Goal: Transaction & Acquisition: Purchase product/service

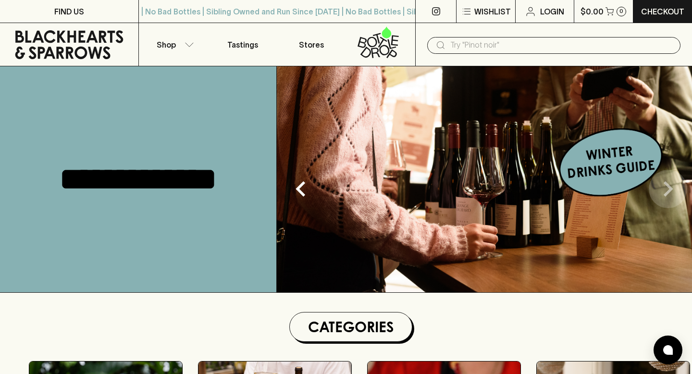
click at [666, 197] on icon "Next" at bounding box center [668, 188] width 31 height 31
click at [674, 195] on icon "Next" at bounding box center [668, 188] width 31 height 31
click at [669, 183] on icon "Next" at bounding box center [668, 188] width 31 height 31
click at [629, 162] on img at bounding box center [484, 179] width 415 height 226
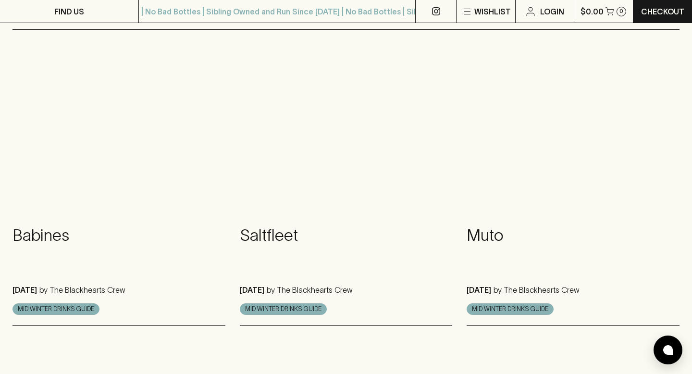
scroll to position [414, 0]
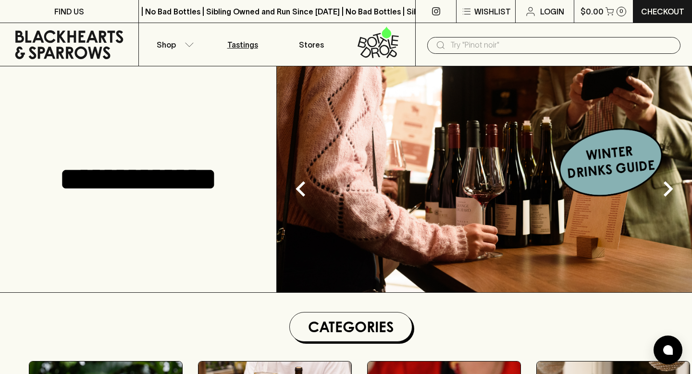
click at [237, 44] on p "Tastings" at bounding box center [242, 45] width 31 height 12
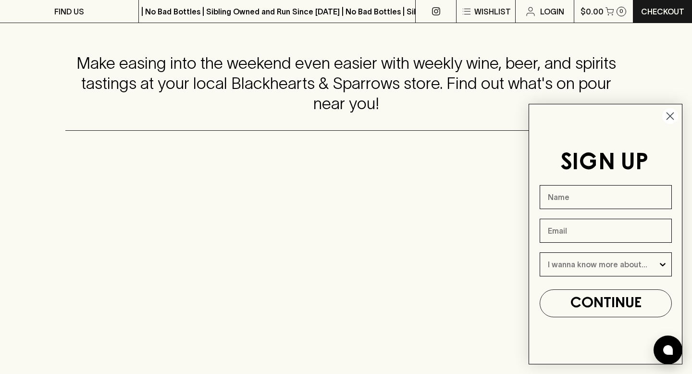
scroll to position [180, 0]
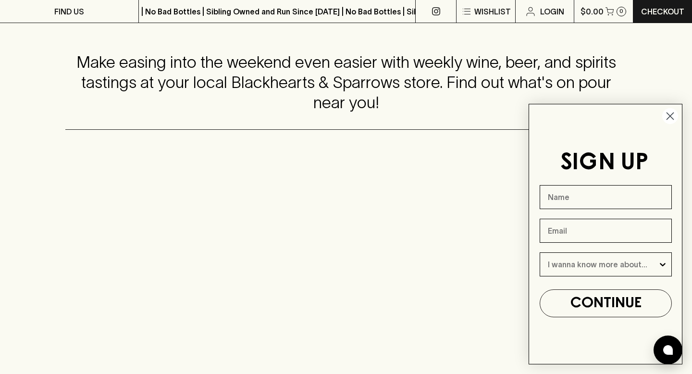
click at [675, 112] on circle "Close dialog" at bounding box center [670, 116] width 16 height 16
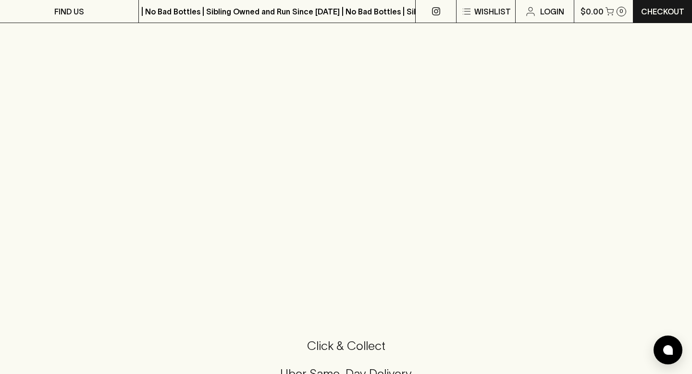
scroll to position [750, 0]
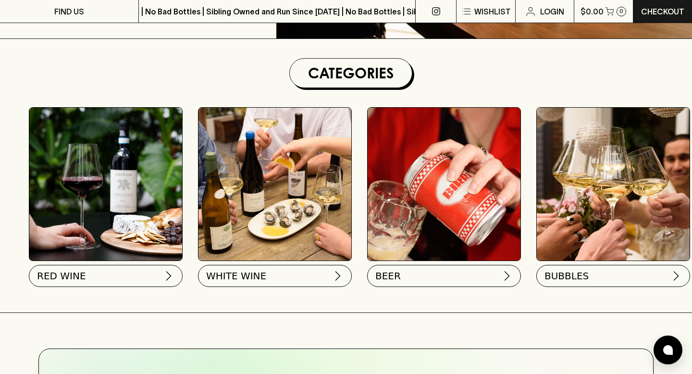
scroll to position [262, 0]
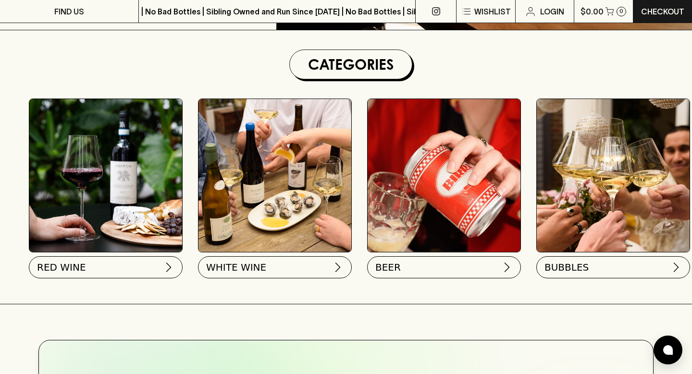
click at [150, 285] on div "RED WINE WHITE WINE BEER BUBBLES PINK / ORANGE SPIRITS GIFTS SNACKS" at bounding box center [351, 190] width 682 height 203
click at [150, 273] on button "RED WINE" at bounding box center [105, 265] width 154 height 22
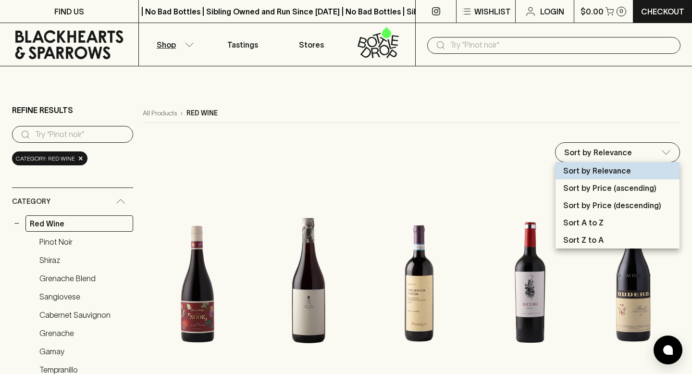
click at [581, 188] on p "Sort by Price (ascending)" at bounding box center [609, 188] width 93 height 12
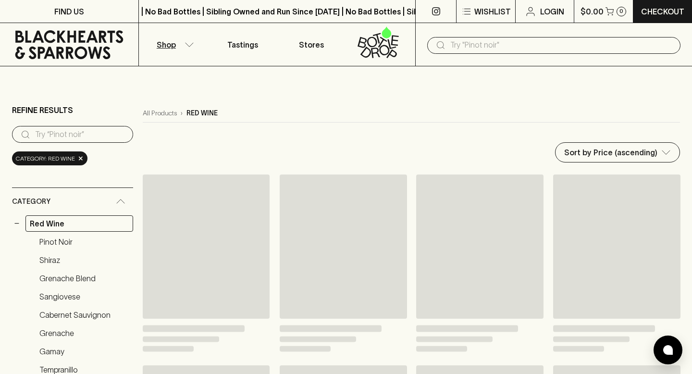
type input "price:asc"
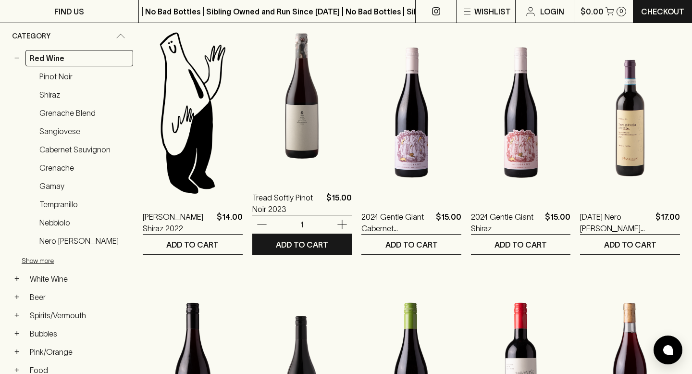
scroll to position [165, 0]
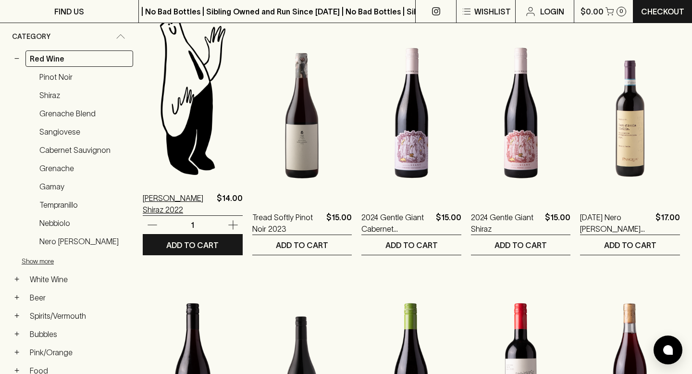
click at [178, 200] on p "[PERSON_NAME] Shiraz 2022" at bounding box center [178, 203] width 70 height 23
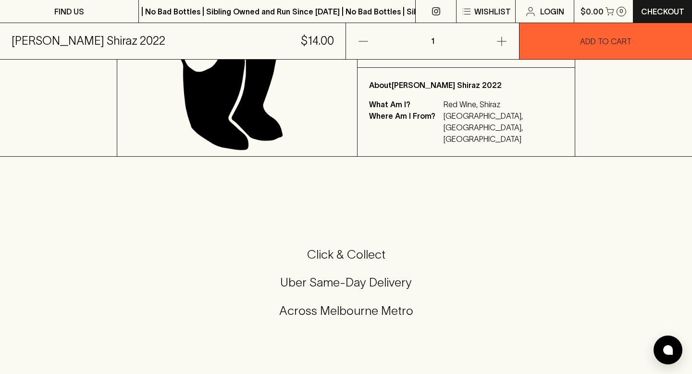
scroll to position [338, 0]
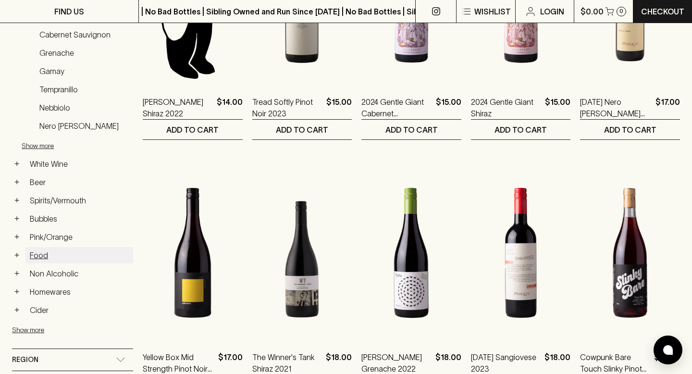
scroll to position [418, 0]
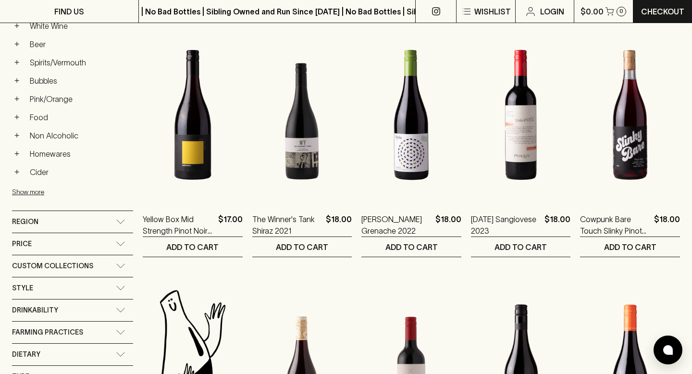
click at [102, 222] on div "Region" at bounding box center [64, 222] width 104 height 12
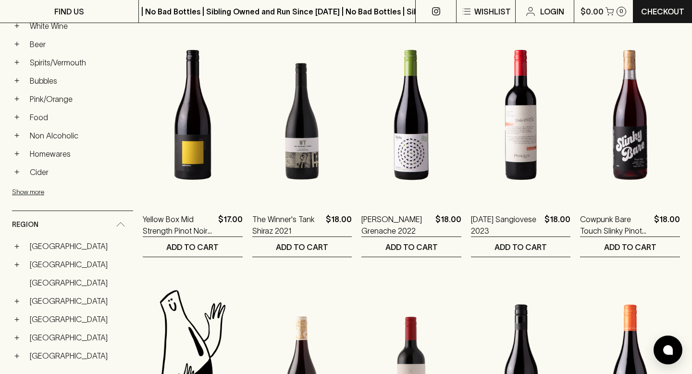
click at [102, 222] on div "Region" at bounding box center [64, 225] width 104 height 12
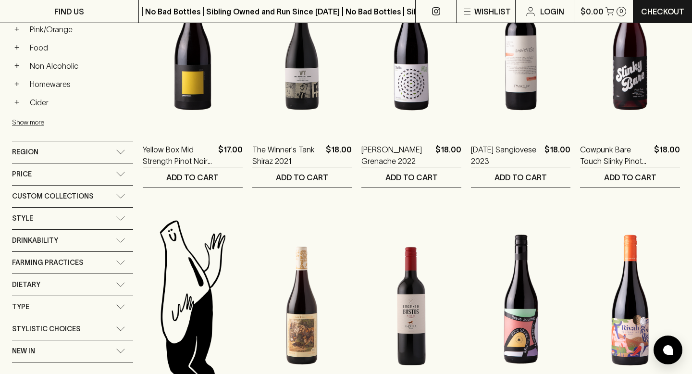
scroll to position [488, 0]
click at [105, 243] on div "Drinkability" at bounding box center [64, 241] width 104 height 12
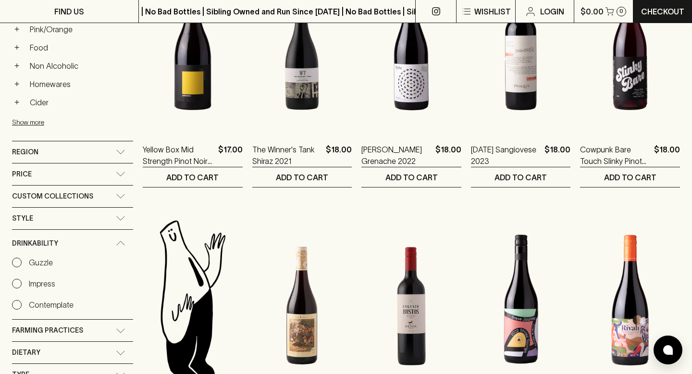
click at [104, 244] on div "Drinkability" at bounding box center [64, 243] width 104 height 12
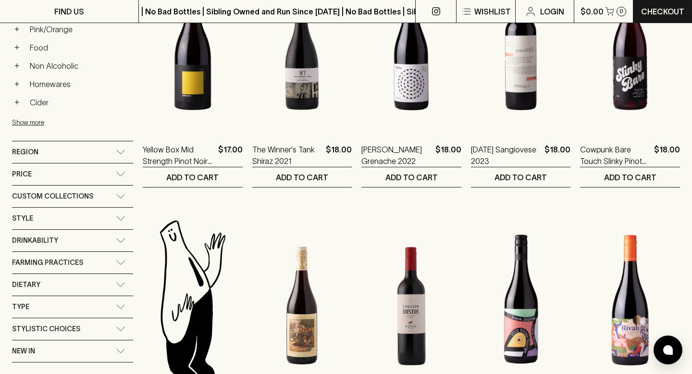
click at [97, 237] on div "Drinkability" at bounding box center [64, 241] width 104 height 12
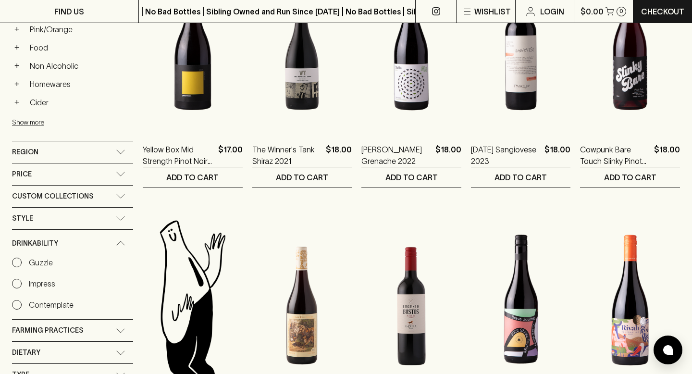
click at [97, 239] on div "Drinkability" at bounding box center [64, 243] width 104 height 12
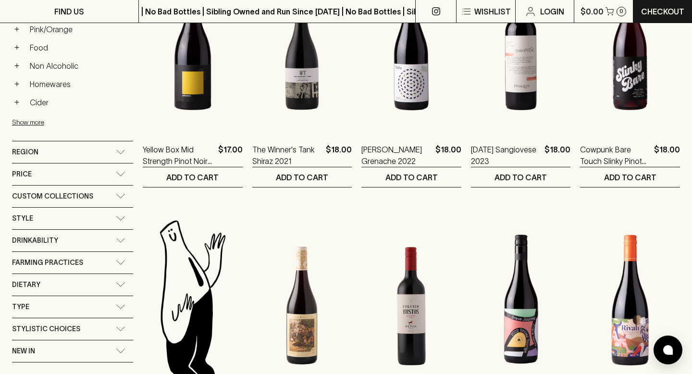
click at [94, 217] on div "Style" at bounding box center [64, 218] width 104 height 12
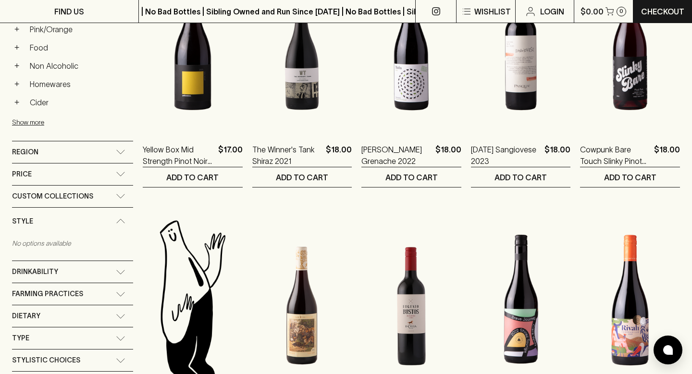
click at [94, 219] on div "Style" at bounding box center [64, 221] width 104 height 12
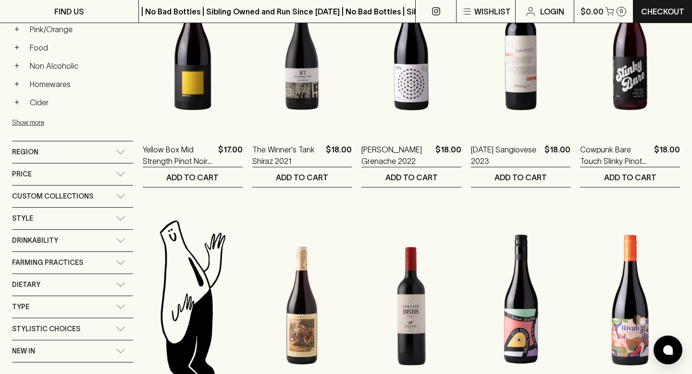
click at [87, 196] on span "Custom Collections" at bounding box center [52, 196] width 81 height 12
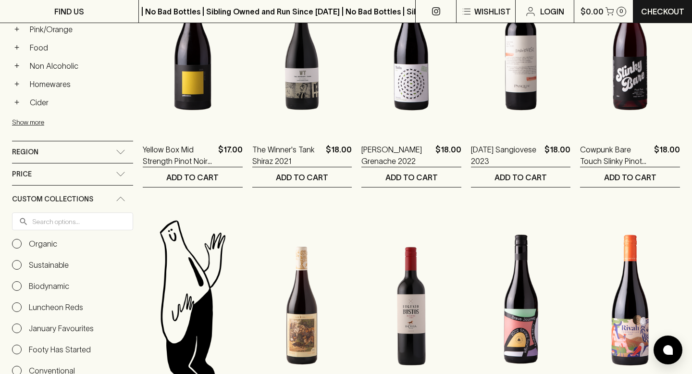
click at [88, 197] on span "Custom Collections" at bounding box center [52, 199] width 81 height 12
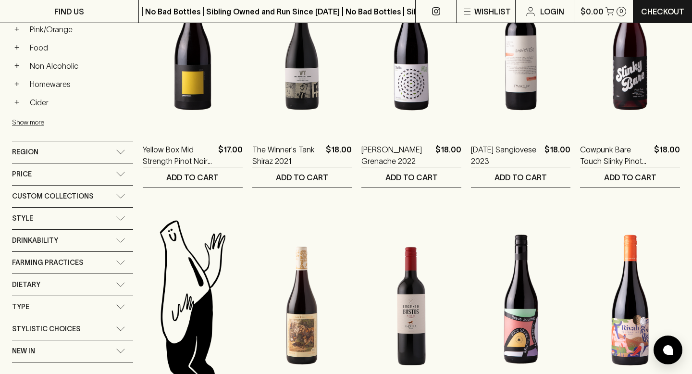
click at [81, 176] on div "Price" at bounding box center [64, 174] width 104 height 12
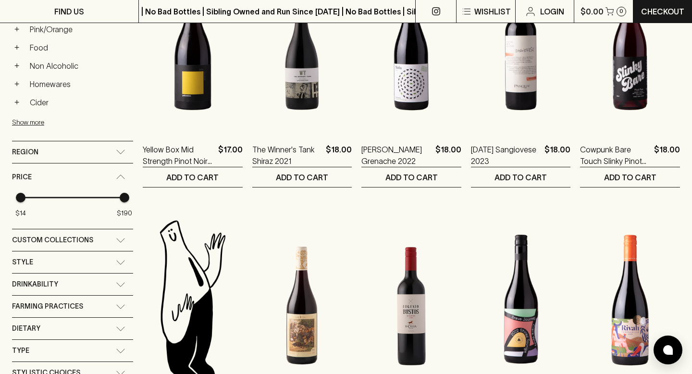
click at [81, 177] on div "Price" at bounding box center [64, 177] width 104 height 12
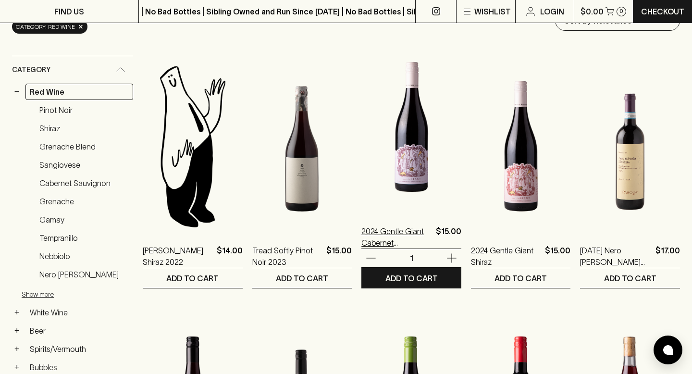
scroll to position [131, 0]
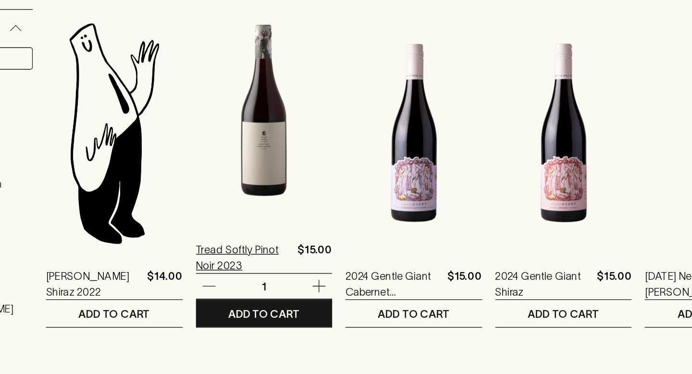
click at [301, 236] on p "Tread Softly Pinot Noir 2023" at bounding box center [287, 237] width 71 height 23
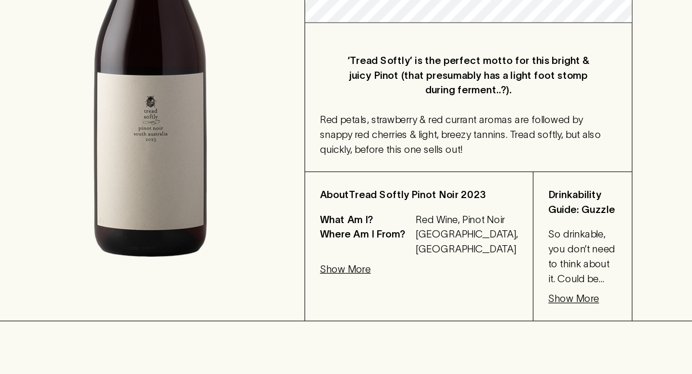
scroll to position [210, 0]
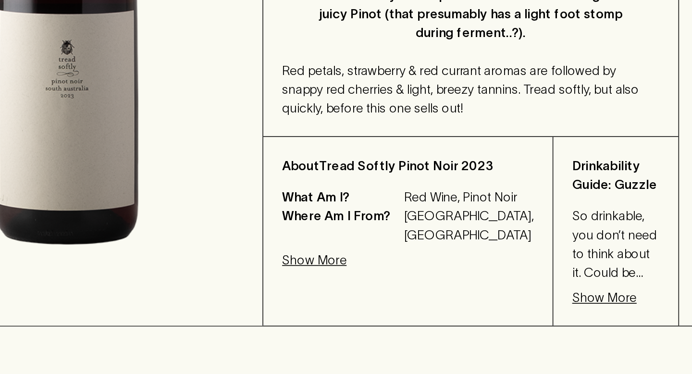
click at [528, 308] on p "Show More" at bounding box center [547, 314] width 39 height 12
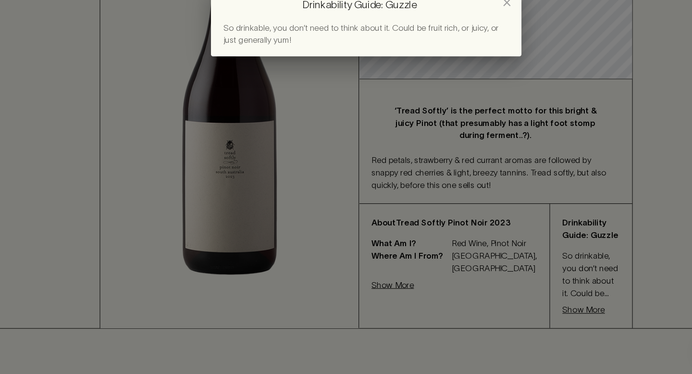
scroll to position [210, 0]
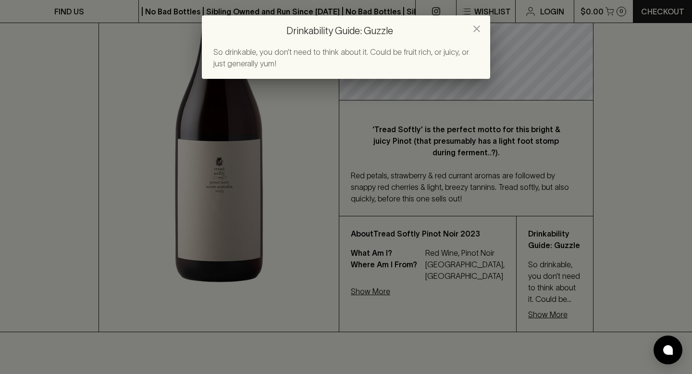
click at [538, 284] on div "Drinkability Guide: Guzzle So drinkable, you don’t need to think about it. Coul…" at bounding box center [346, 187] width 692 height 374
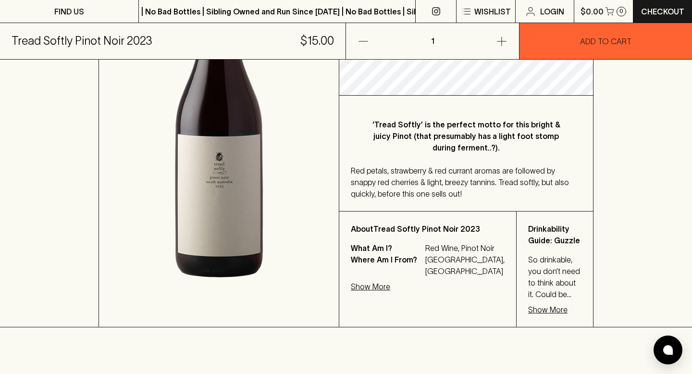
scroll to position [505, 0]
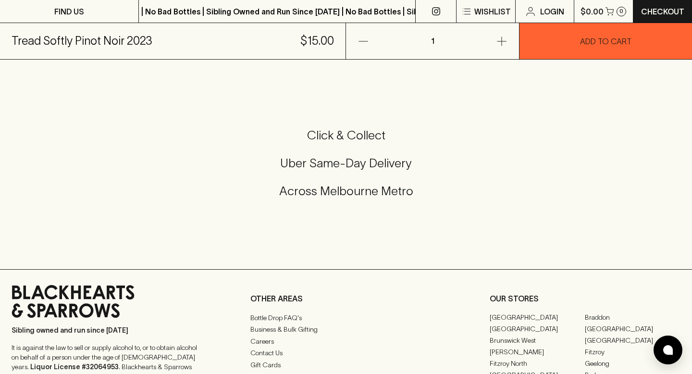
click at [335, 180] on div "Click & Collect Uber Same-Day Delivery Across Melbourne Metro" at bounding box center [346, 163] width 669 height 72
click at [345, 143] on h5 "Click & Collect" at bounding box center [346, 135] width 669 height 16
click at [346, 171] on h5 "Uber Same-Day Delivery" at bounding box center [346, 163] width 669 height 16
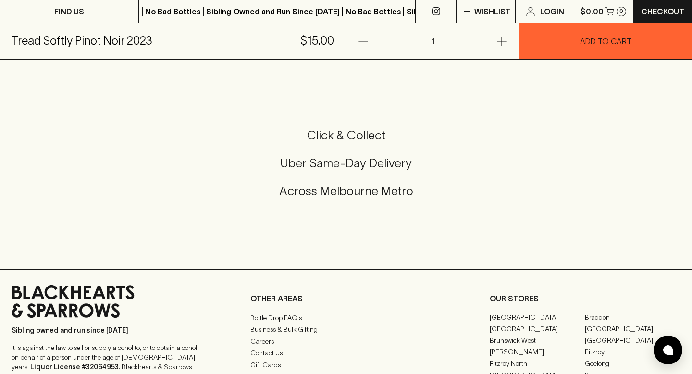
click at [347, 199] on h5 "Across Melbourne Metro" at bounding box center [346, 191] width 669 height 16
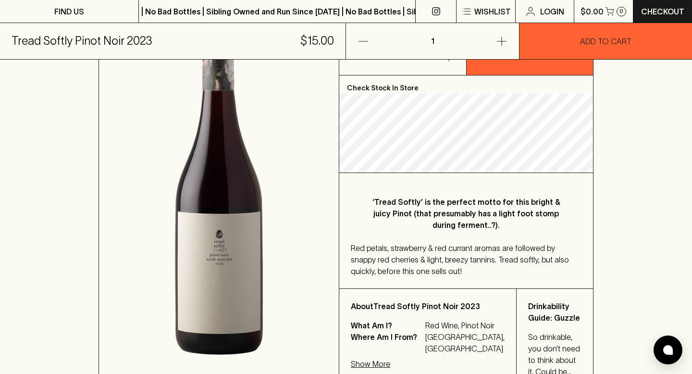
scroll to position [0, 0]
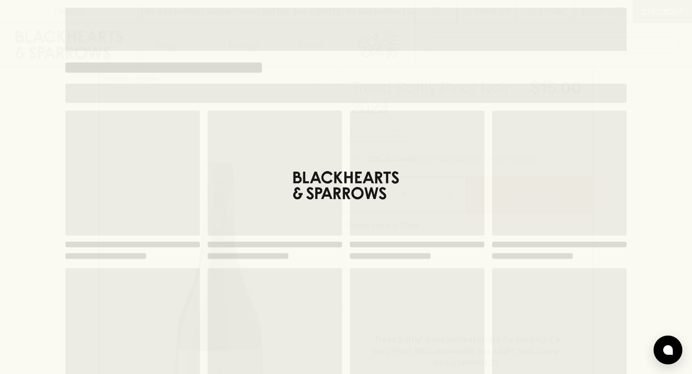
scroll to position [131, 0]
